Goal: Task Accomplishment & Management: Use online tool/utility

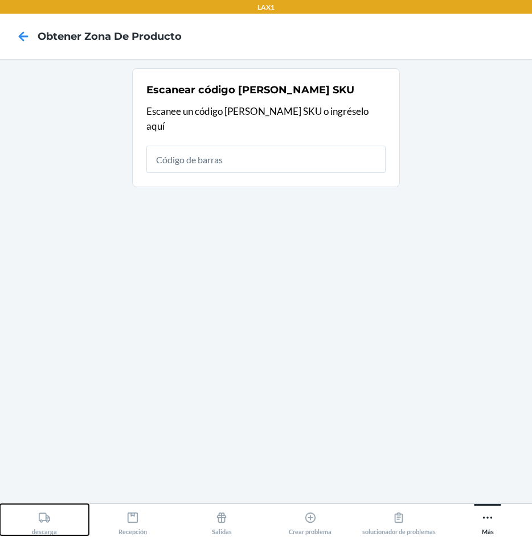
click at [47, 520] on icon at bounding box center [44, 518] width 11 height 10
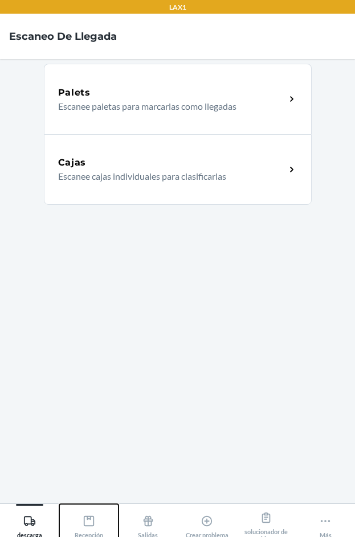
click at [84, 518] on icon at bounding box center [89, 521] width 10 height 10
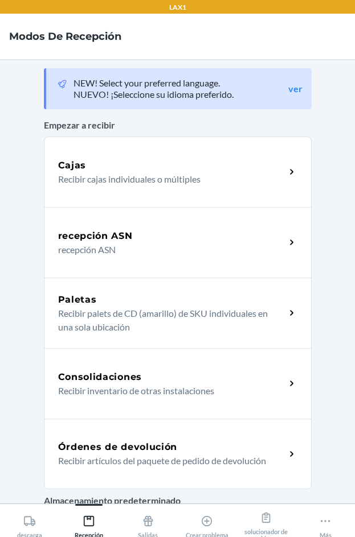
click at [145, 455] on p "Recibir artículos del paquete de pedido de devolución" at bounding box center [167, 461] width 218 height 14
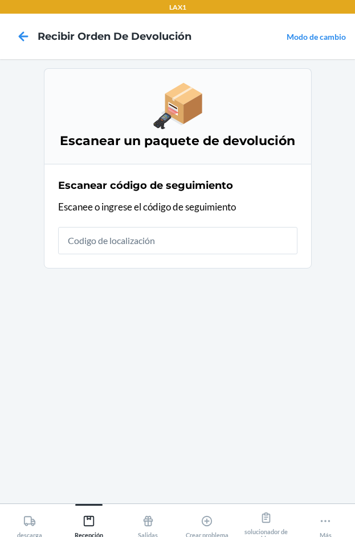
scroll to position [5, 0]
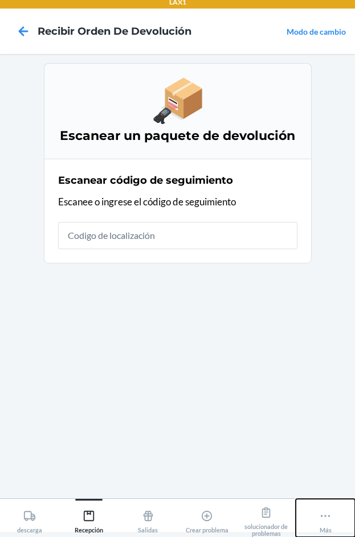
click at [328, 520] on icon at bounding box center [325, 516] width 13 height 13
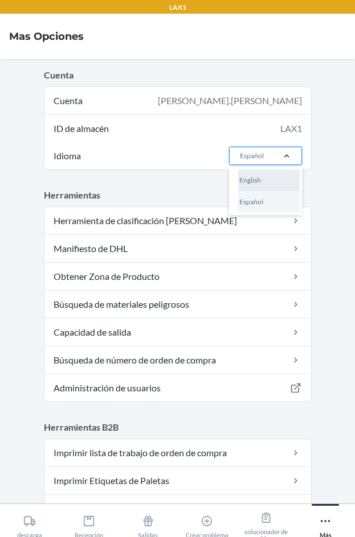
click at [278, 181] on div "English" at bounding box center [268, 181] width 61 height 22
click at [240, 161] on input "Idioma option English focused, 1 of 2. 2 results available. Use Up and Down to …" at bounding box center [238, 156] width 1 height 10
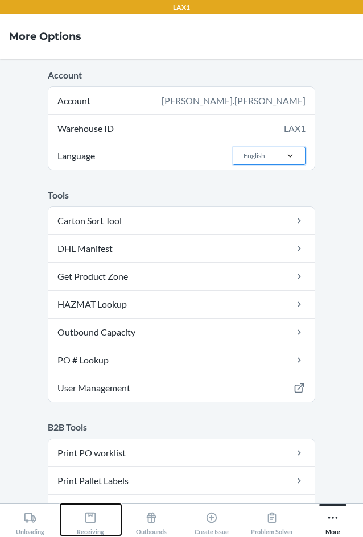
click at [85, 515] on icon at bounding box center [90, 518] width 13 height 13
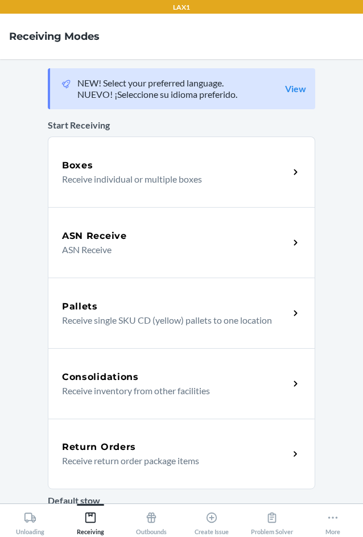
click at [142, 452] on div "Return Orders" at bounding box center [175, 447] width 227 height 14
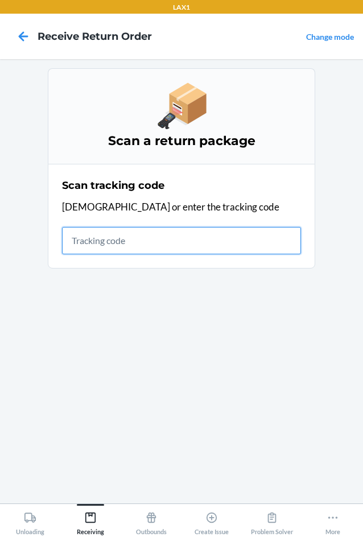
click at [170, 241] on input "text" at bounding box center [181, 240] width 239 height 27
type input "HATCHFACTORYSEALED"
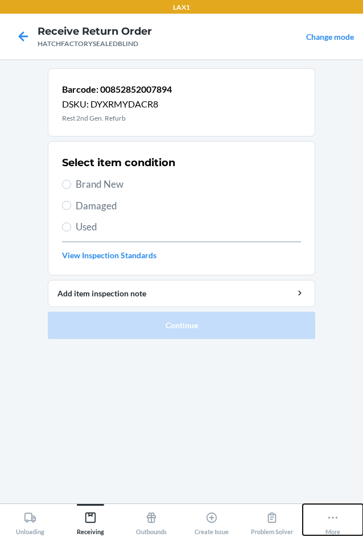
click at [335, 520] on icon at bounding box center [333, 518] width 13 height 13
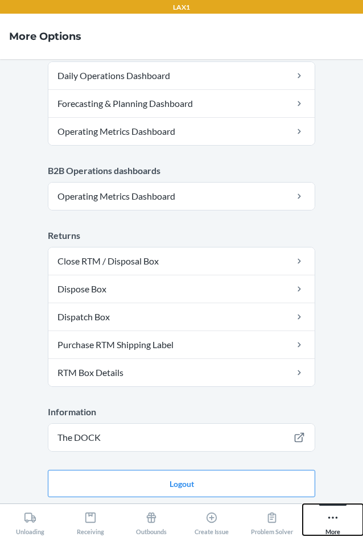
scroll to position [584, 0]
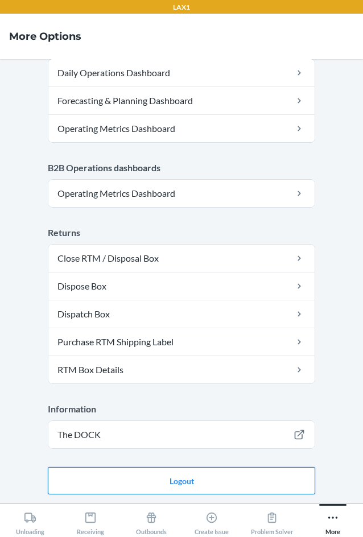
click at [270, 483] on button "Logout" at bounding box center [181, 480] width 267 height 27
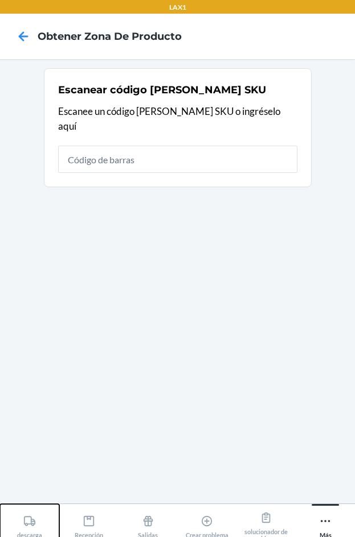
click at [30, 522] on icon at bounding box center [29, 521] width 13 height 13
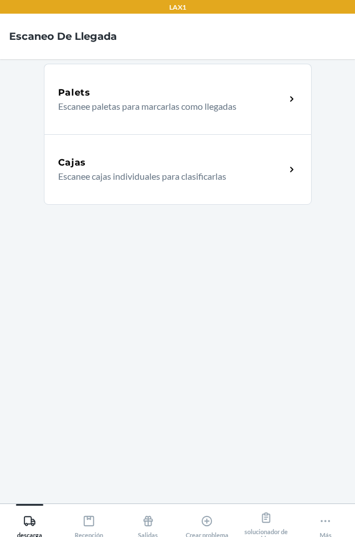
click at [164, 172] on p "Escanee cajas individuales para clasificarlas" at bounding box center [167, 177] width 218 height 14
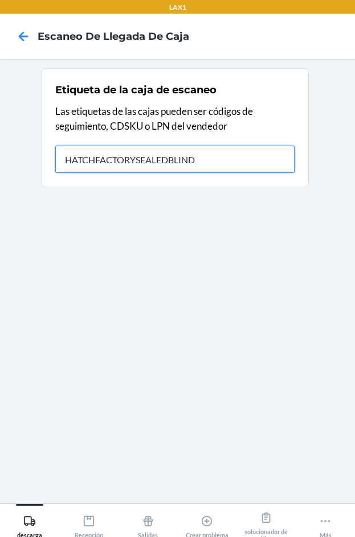
type input "HATCHFACTORYSEALEDBLIND"
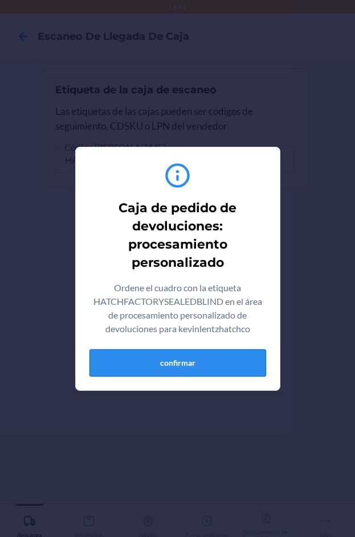
click at [151, 364] on button "confirmar" at bounding box center [177, 362] width 176 height 27
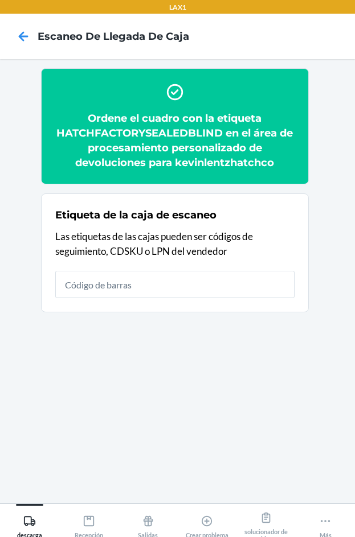
drag, startPoint x: 224, startPoint y: 132, endPoint x: 133, endPoint y: 351, distance: 236.7
click at [133, 351] on section "Ordene el cuadro con la etiqueta HATCHFACTORYSEALEDBLIND en el área de procesam…" at bounding box center [177, 281] width 336 height 426
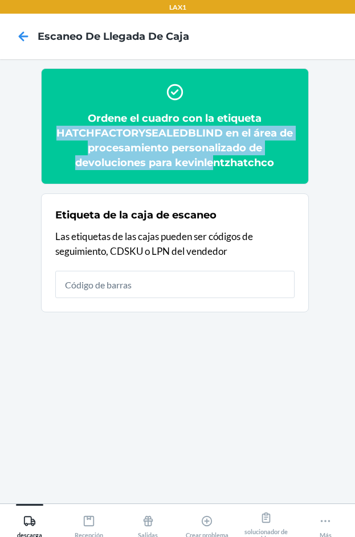
drag, startPoint x: 56, startPoint y: 134, endPoint x: 190, endPoint y: 215, distance: 156.0
click at [204, 192] on ol "Ordene el cuadro con la etiqueta HATCHFACTORYSEALEDBLIND en el área de procesam…" at bounding box center [177, 194] width 273 height 253
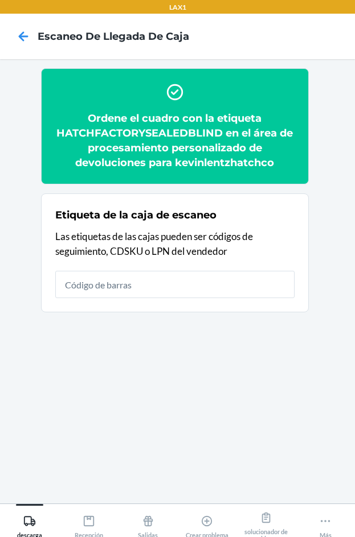
click at [142, 384] on section "Ordene el cuadro con la etiqueta HATCHFACTORYSEALEDBLIND en el área de procesam…" at bounding box center [177, 281] width 336 height 426
drag, startPoint x: 220, startPoint y: 130, endPoint x: 116, endPoint y: 411, distance: 299.6
click at [116, 411] on section "Ordene el cuadro con la etiqueta HATCHFACTORYSEALEDBLIND en el área de procesam…" at bounding box center [177, 281] width 336 height 426
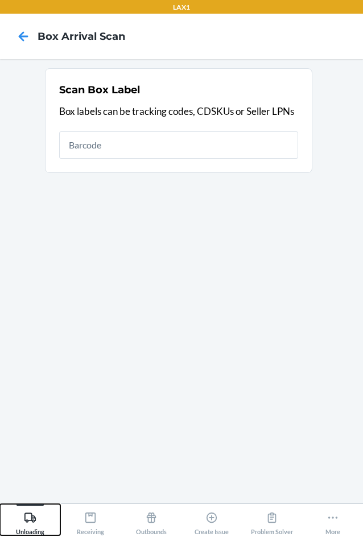
click at [31, 517] on icon at bounding box center [29, 518] width 11 height 10
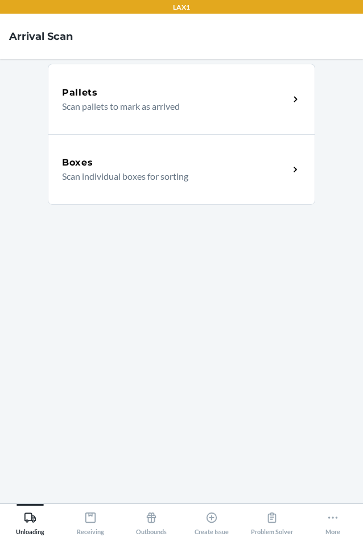
click at [172, 174] on p "Scan individual boxes for sorting" at bounding box center [171, 177] width 218 height 14
